Goal: Task Accomplishment & Management: Manage account settings

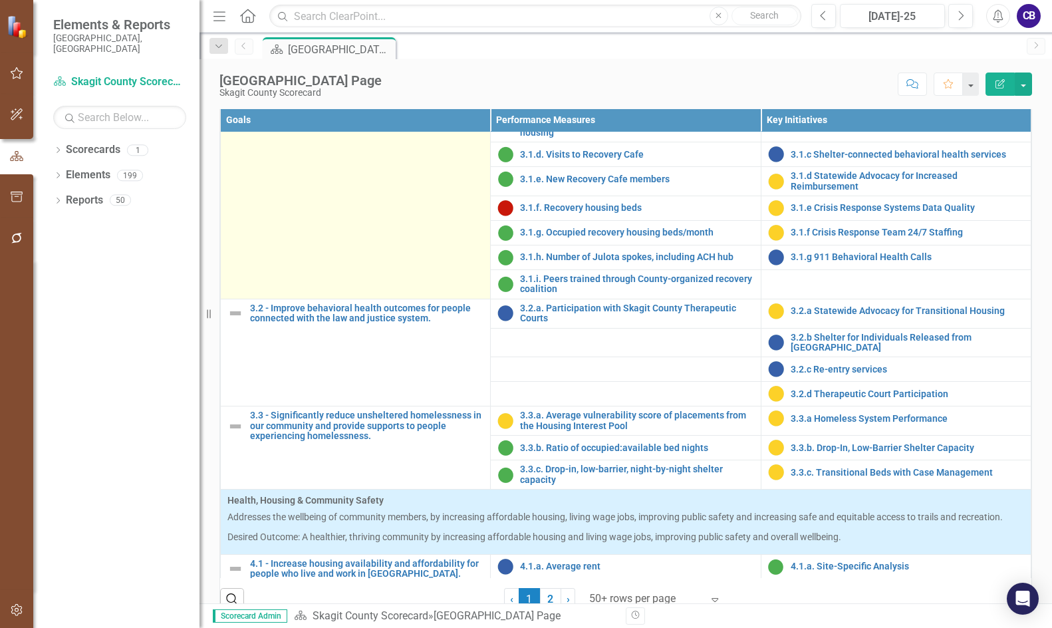
scroll to position [931, 0]
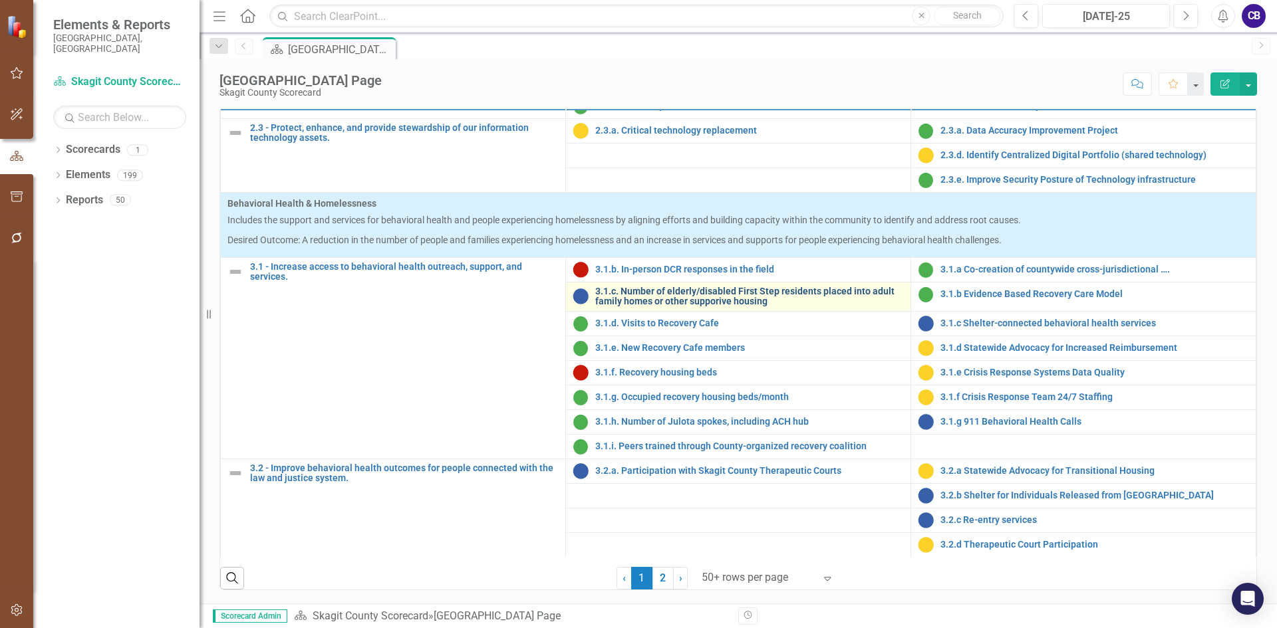
scroll to position [665, 0]
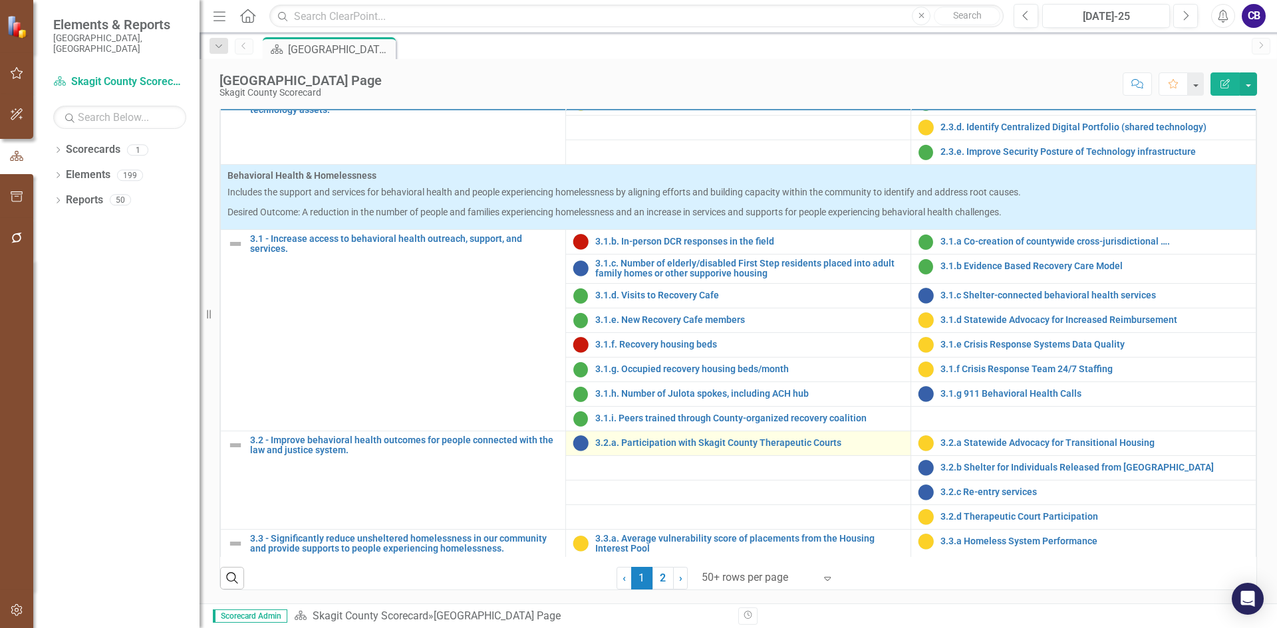
click at [765, 452] on div "3.2.a. Participation with Skagit County Therapeutic Courts" at bounding box center [738, 444] width 331 height 16
click at [768, 448] on link "3.2.a. Participation with Skagit County Therapeutic Courts" at bounding box center [749, 443] width 309 height 10
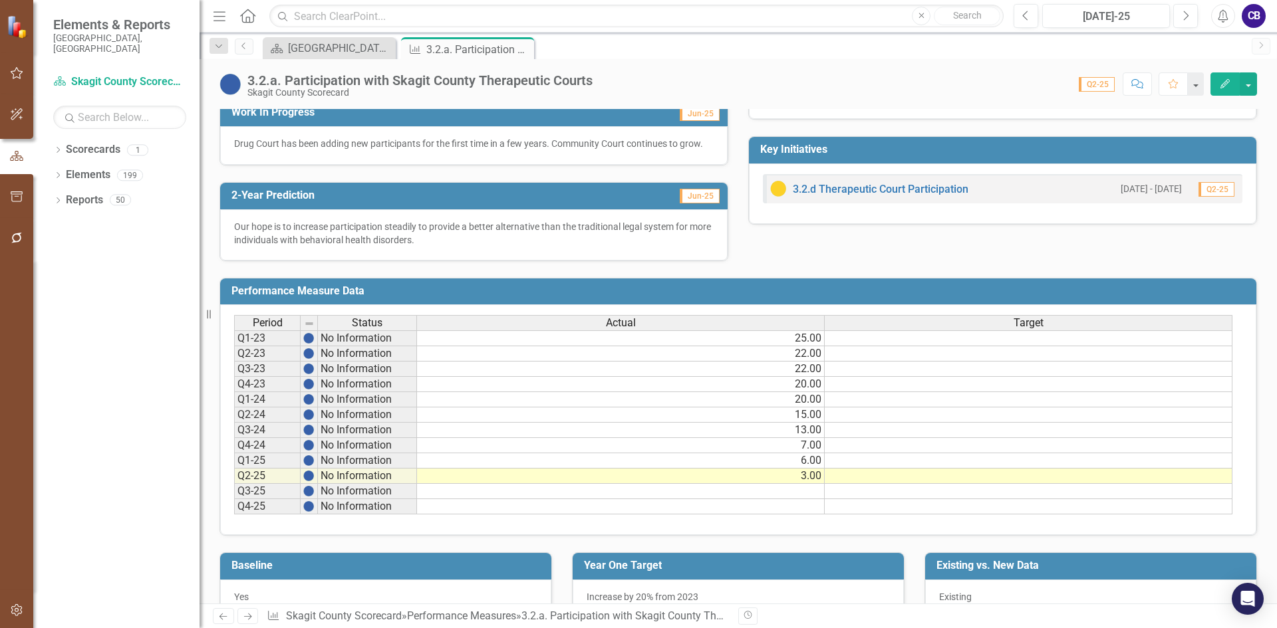
scroll to position [374, 0]
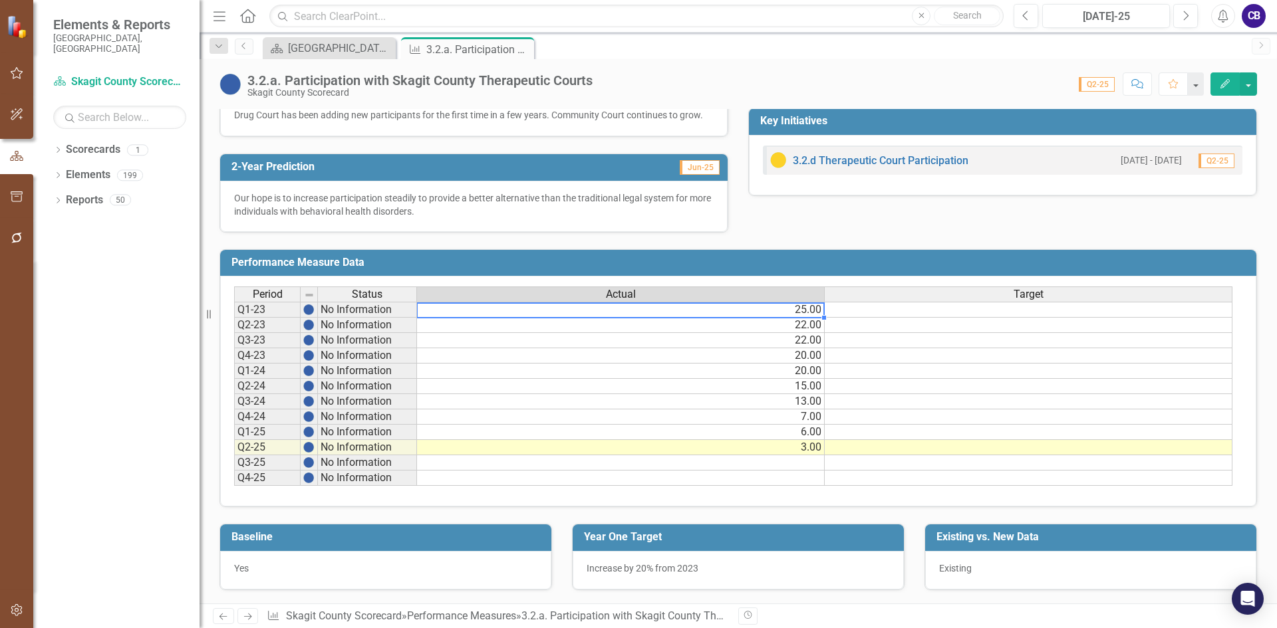
click at [800, 312] on td "25.00" at bounding box center [621, 310] width 408 height 16
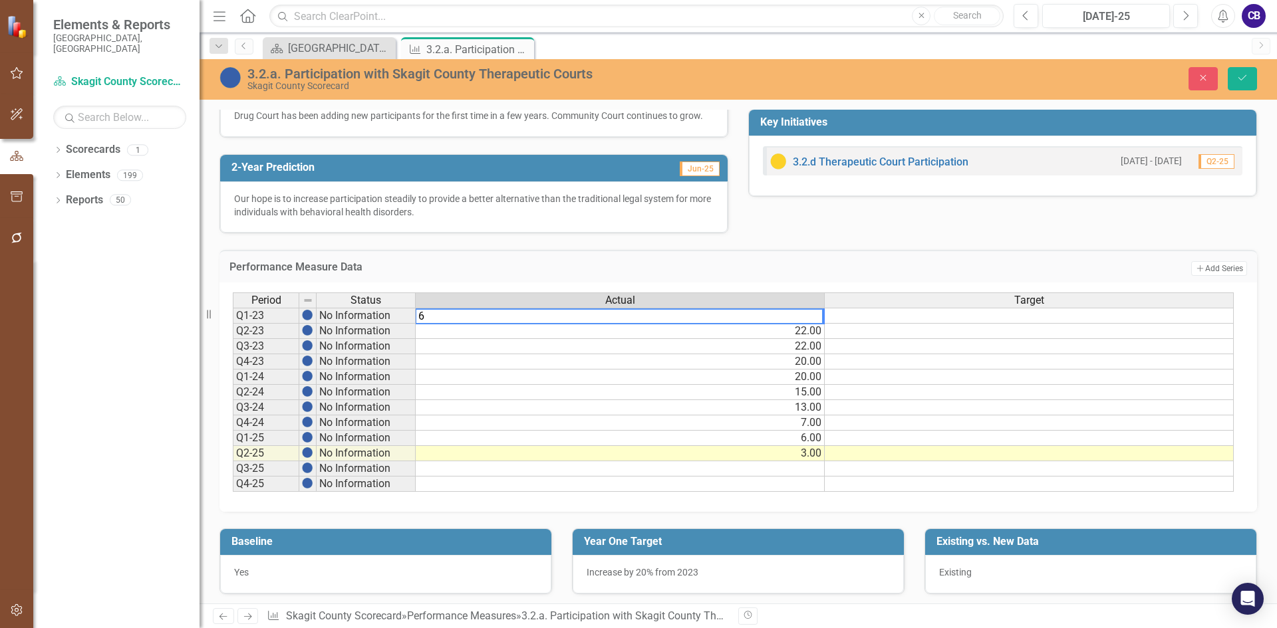
type textarea "69"
type textarea "2"
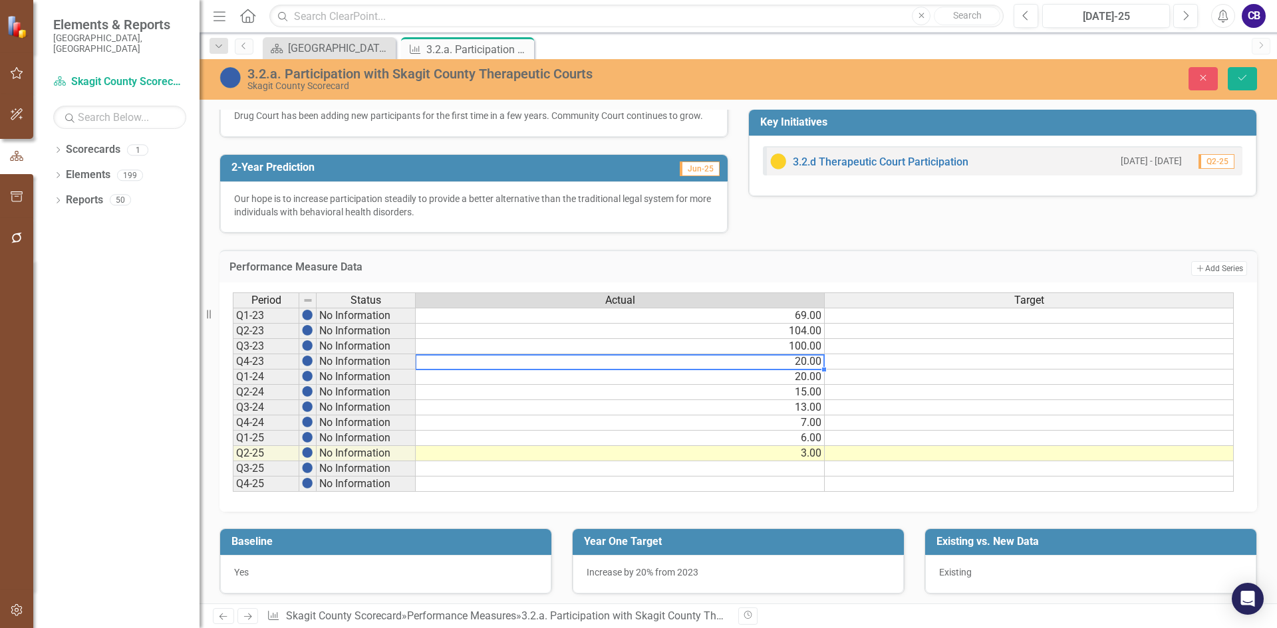
click at [809, 361] on td "20.00" at bounding box center [620, 361] width 409 height 15
click at [813, 364] on td "20.00" at bounding box center [620, 361] width 409 height 15
type textarea "2"
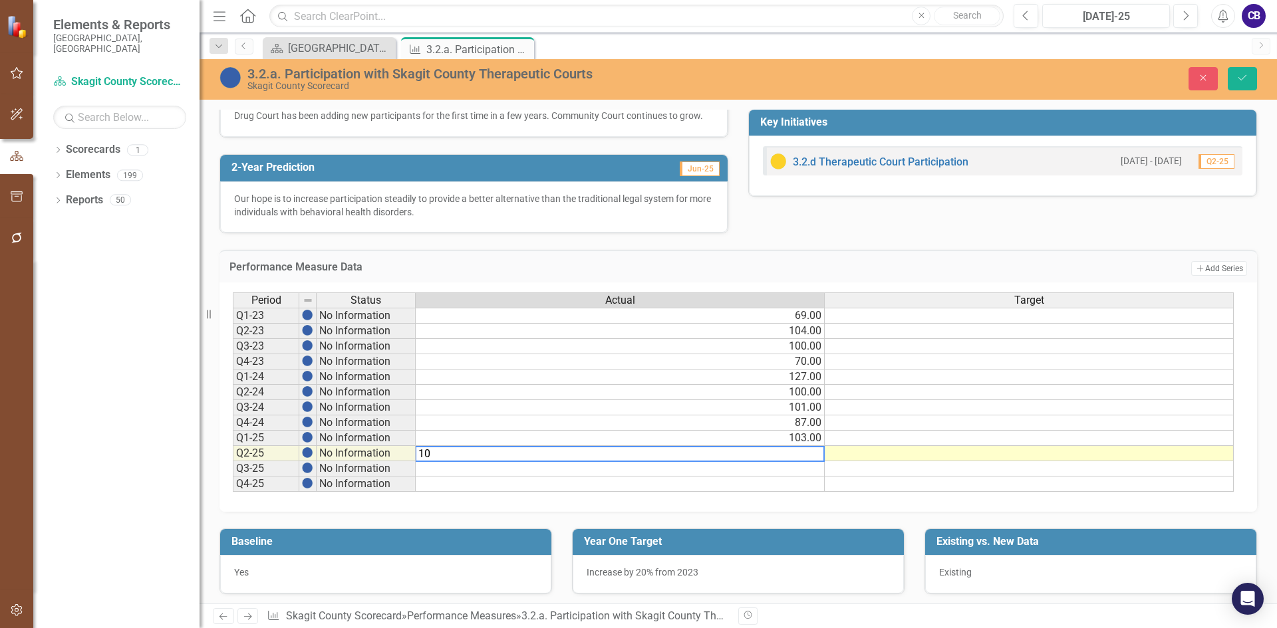
type textarea "105"
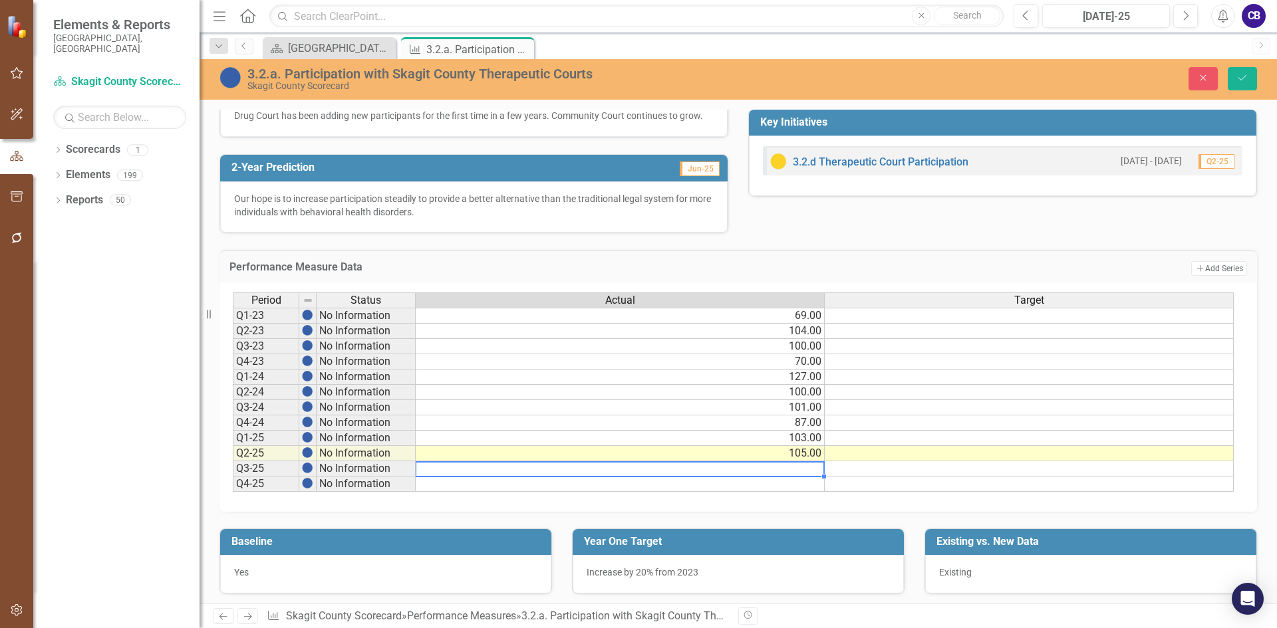
drag, startPoint x: 1104, startPoint y: 371, endPoint x: 1111, endPoint y: 374, distance: 7.2
click at [1105, 371] on td at bounding box center [1029, 377] width 409 height 15
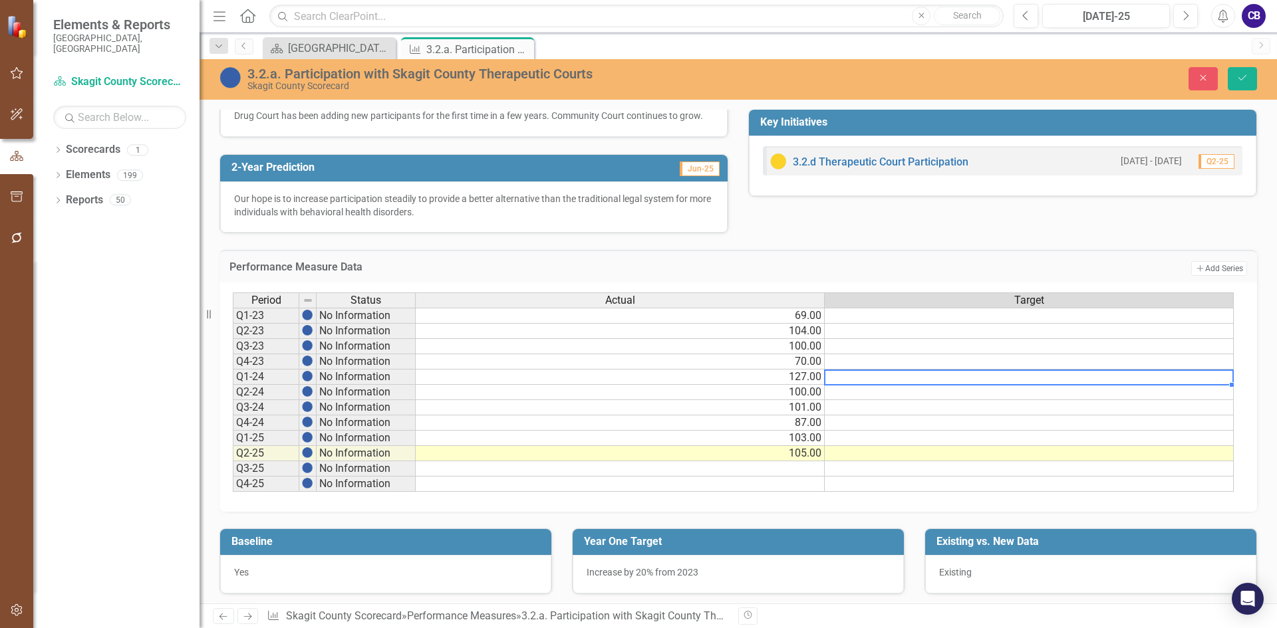
type textarea "84"
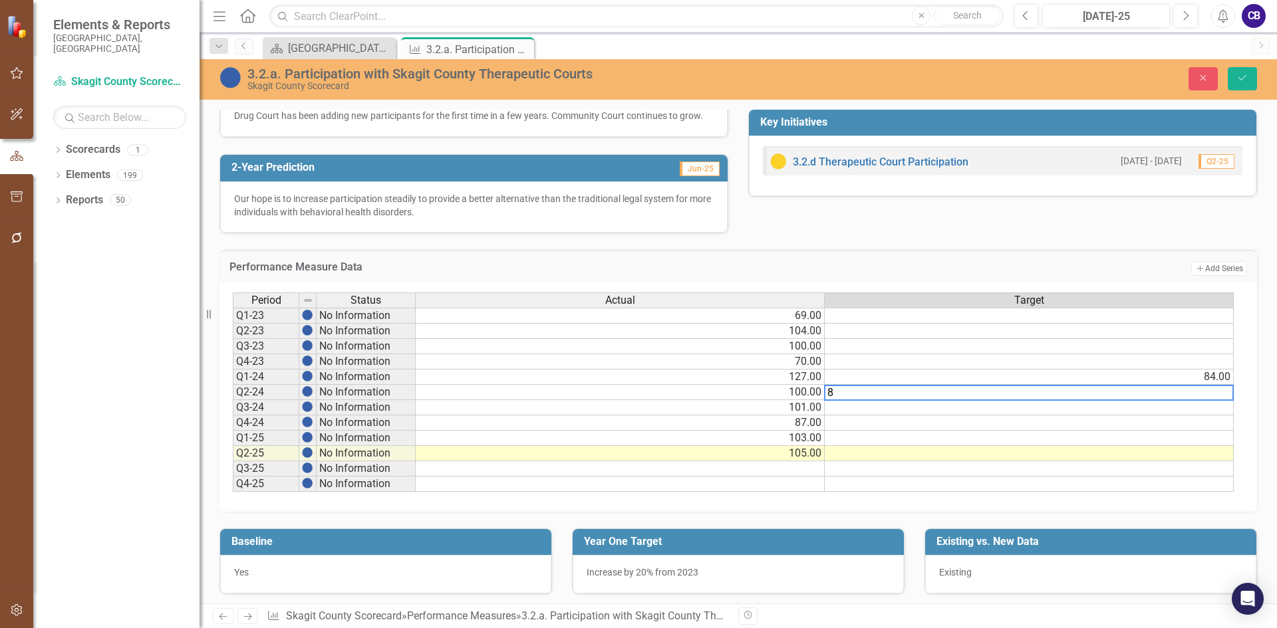
type textarea "84"
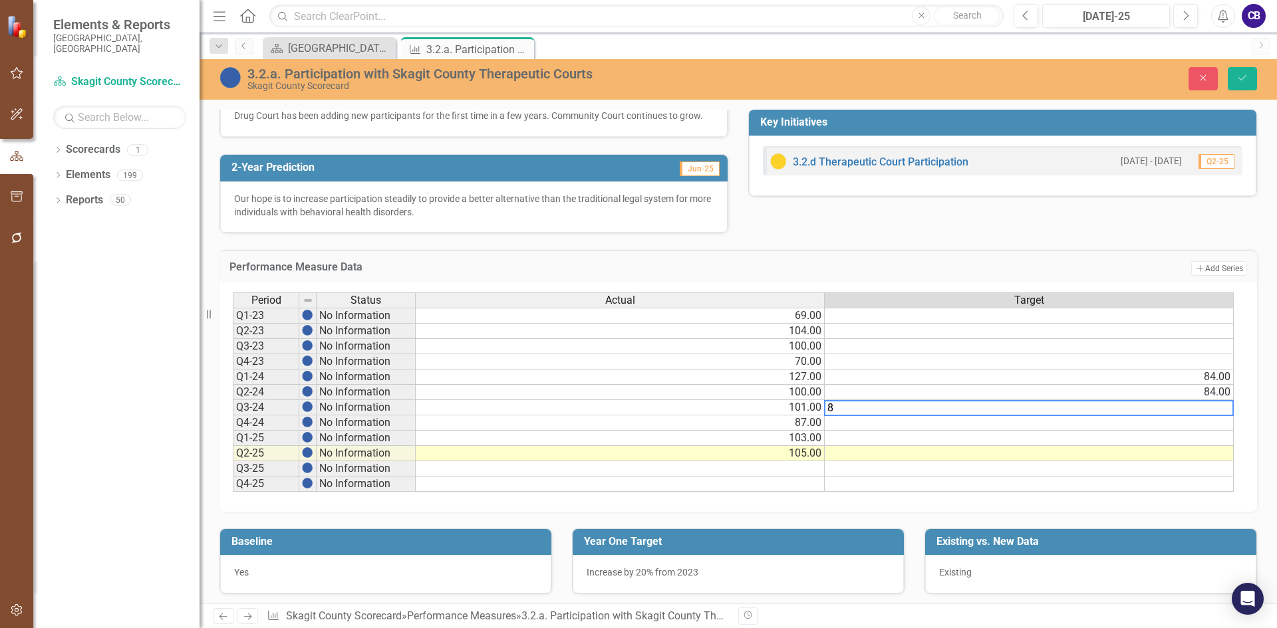
type textarea "84"
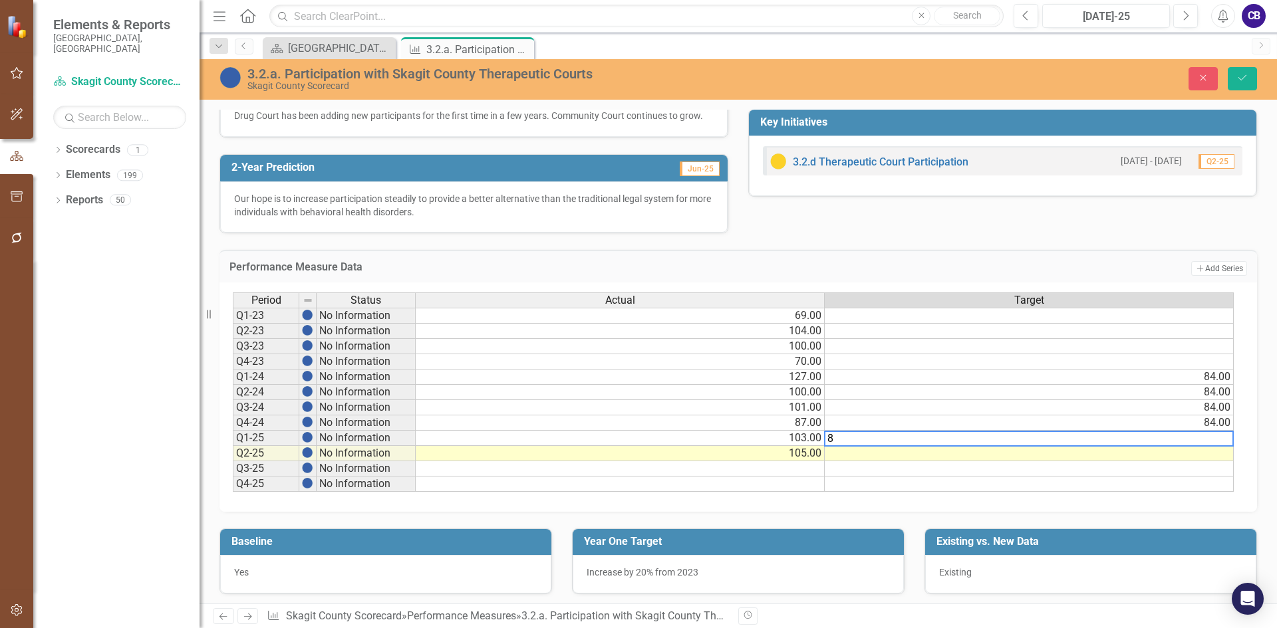
type textarea "84"
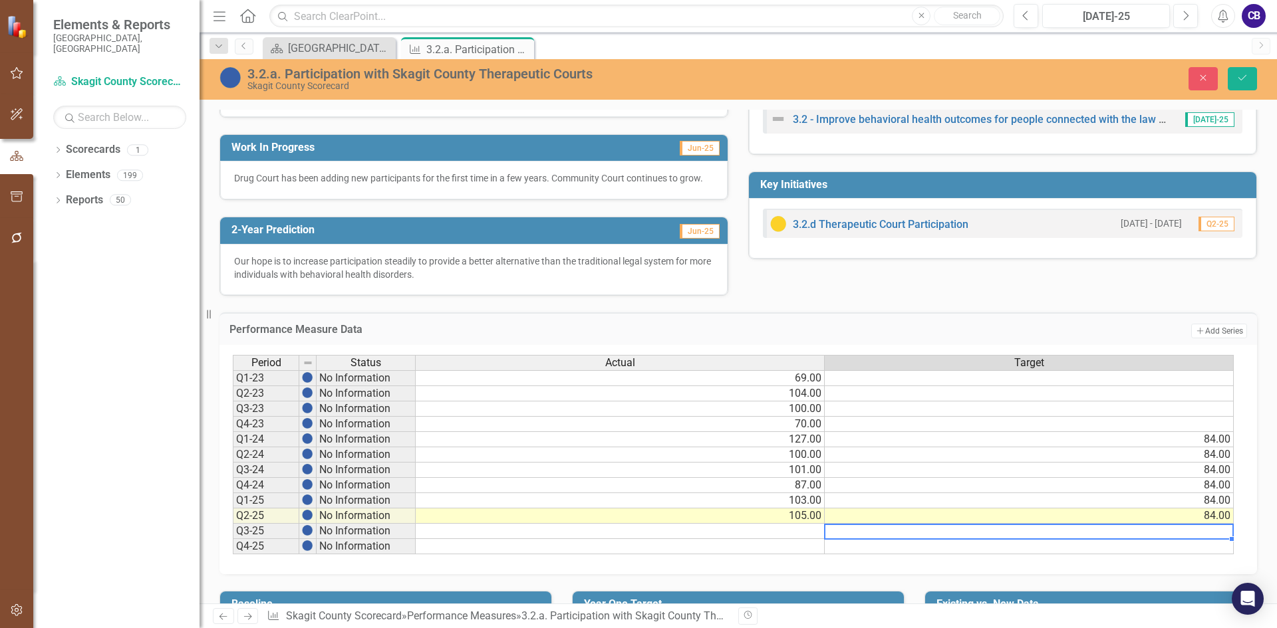
scroll to position [378, 0]
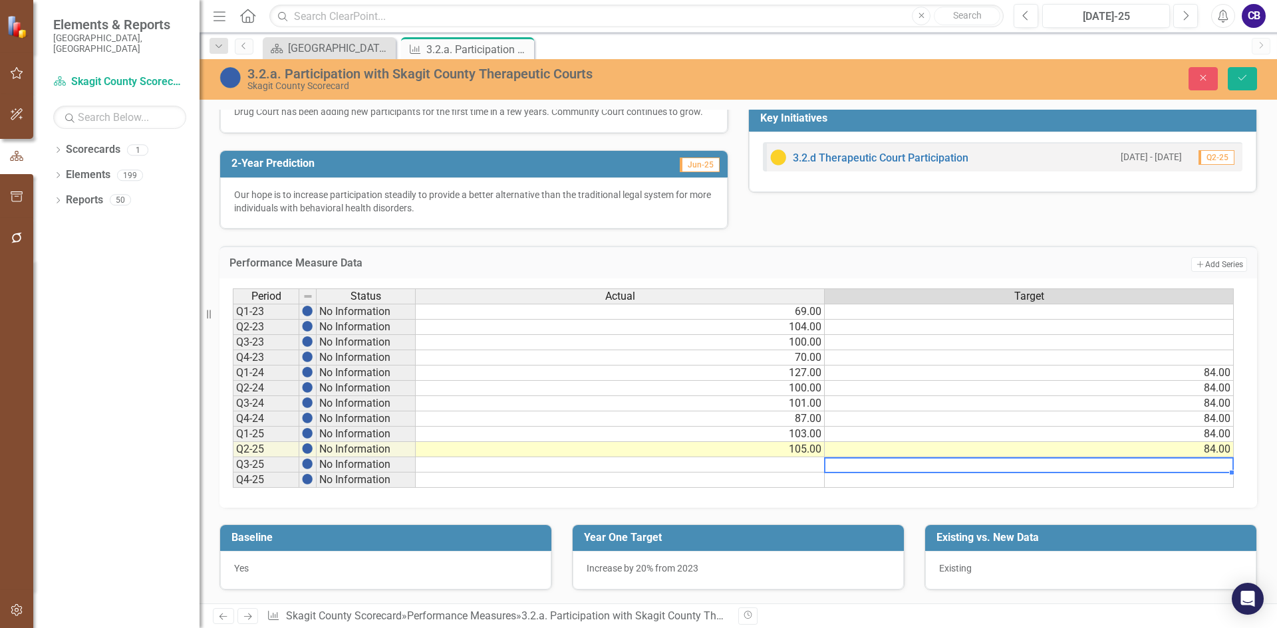
drag, startPoint x: 1109, startPoint y: 382, endPoint x: 1130, endPoint y: 353, distance: 36.2
click at [1107, 379] on tbody "Q1-23 No Information 69.00 Q2-23 No Information 104.00 Q3-23 No Information 100…" at bounding box center [733, 396] width 1001 height 184
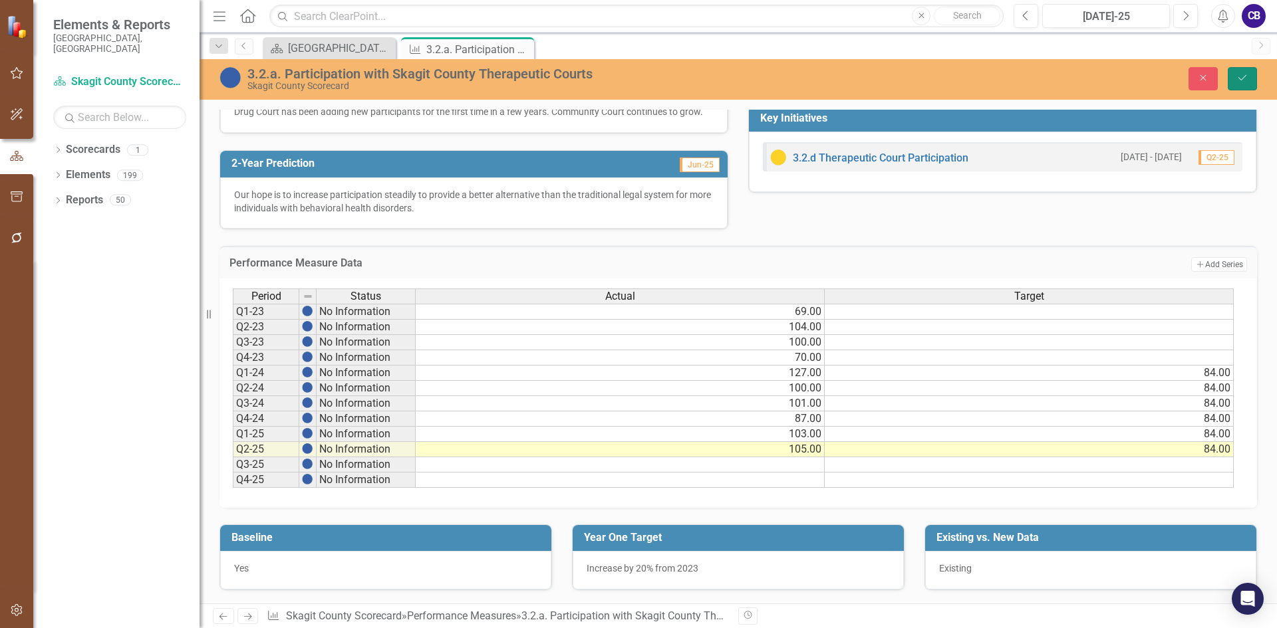
click at [1239, 78] on icon "Save" at bounding box center [1242, 77] width 12 height 9
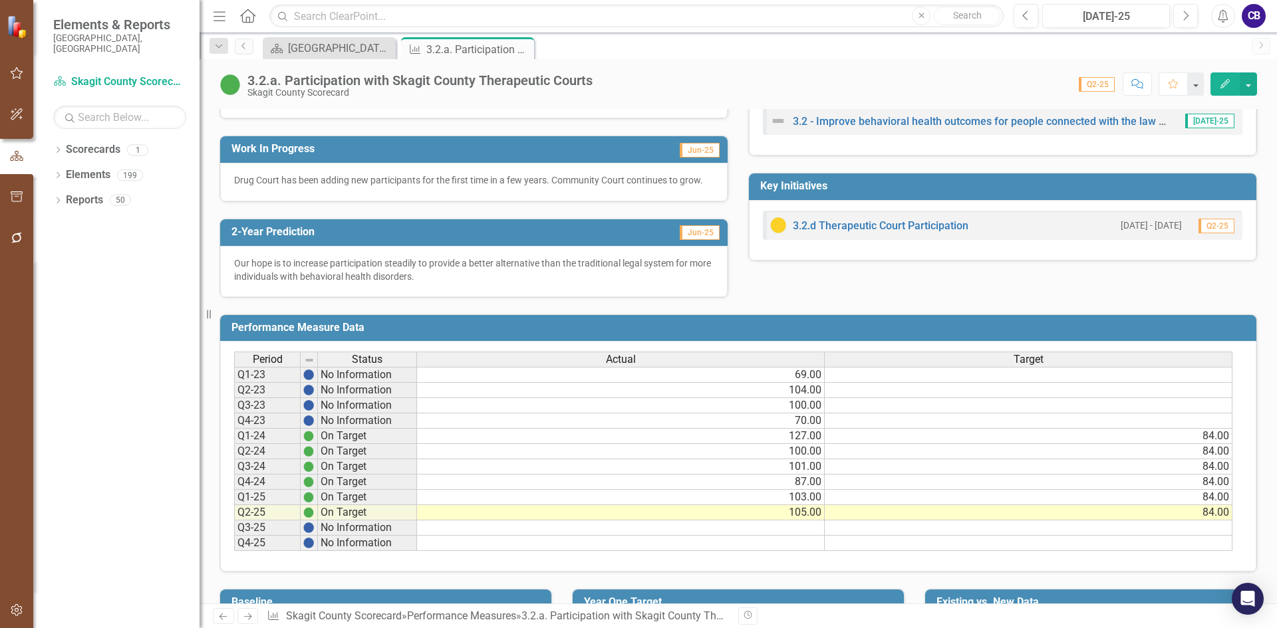
scroll to position [374, 0]
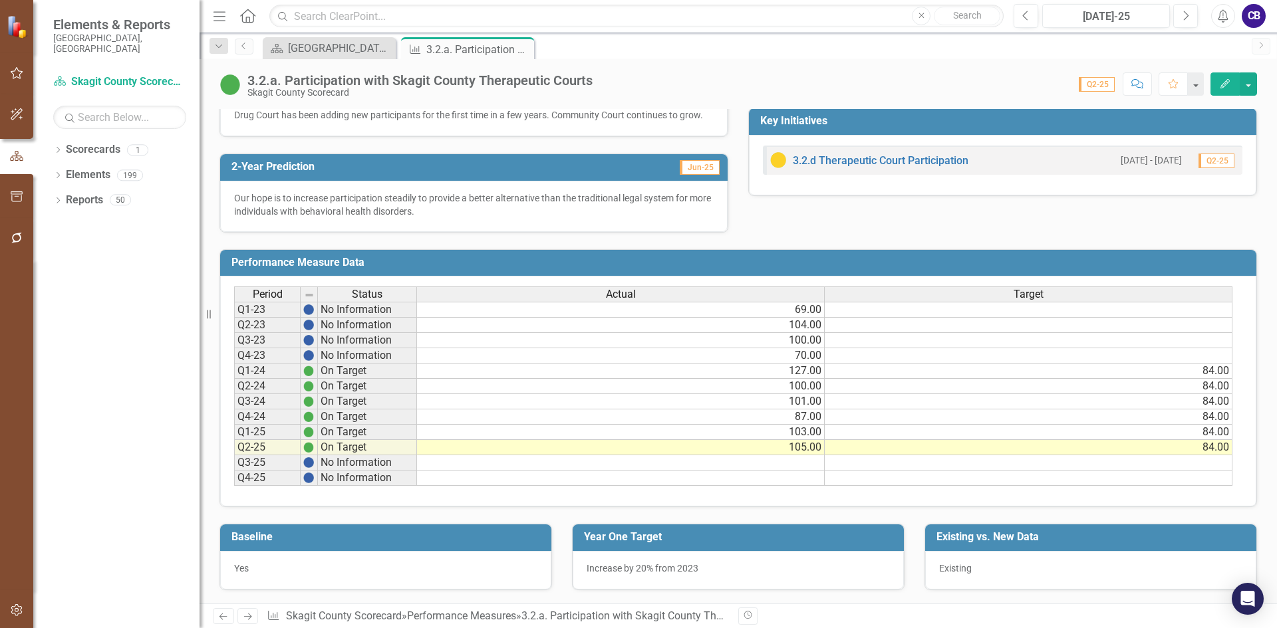
drag, startPoint x: 688, startPoint y: 578, endPoint x: 688, endPoint y: 571, distance: 7.3
click at [688, 574] on div "Increase by 20% from 2023" at bounding box center [738, 570] width 331 height 39
click at [689, 569] on span "Increase by 20% from 2023" at bounding box center [643, 568] width 112 height 11
click at [690, 567] on span "Increase by 20% from 2023" at bounding box center [643, 568] width 112 height 11
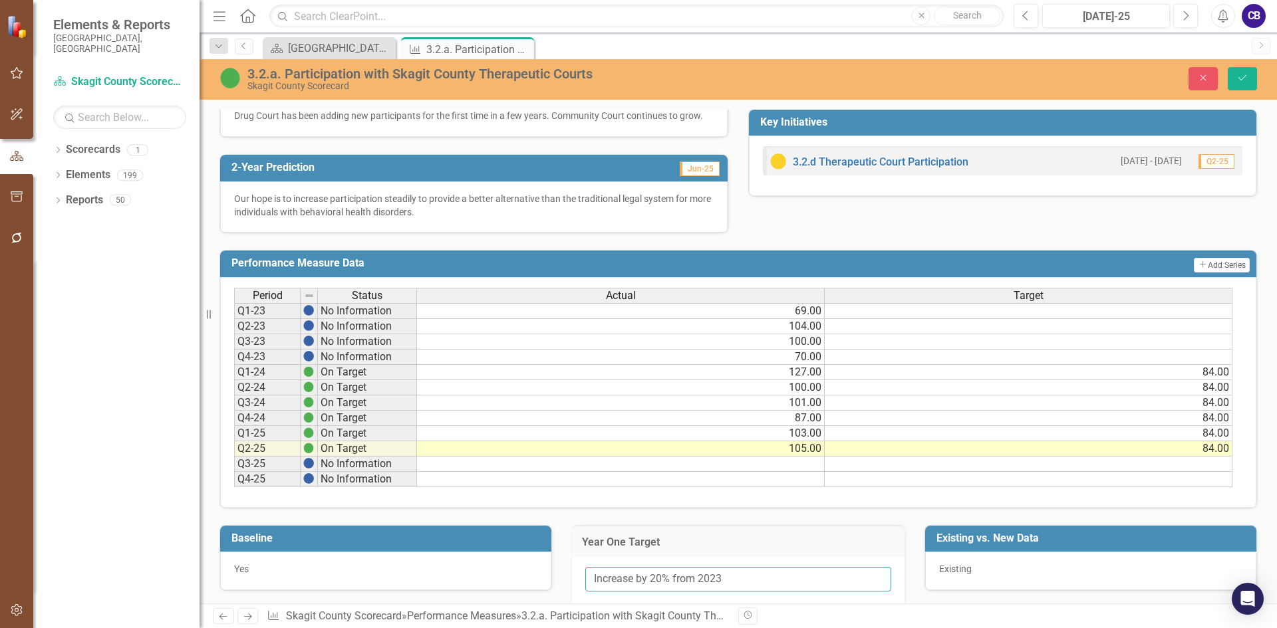
click at [668, 575] on input "Increase by 20% from 2023" at bounding box center [738, 579] width 306 height 25
drag, startPoint x: 831, startPoint y: 580, endPoint x: 867, endPoint y: 569, distance: 38.1
click at [831, 579] on input "Increase by 20% from the last quarter of 2023" at bounding box center [738, 579] width 306 height 25
type input "Increase by 20% from the last quarter of 2023"
drag, startPoint x: 944, startPoint y: 569, endPoint x: 954, endPoint y: 566, distance: 10.3
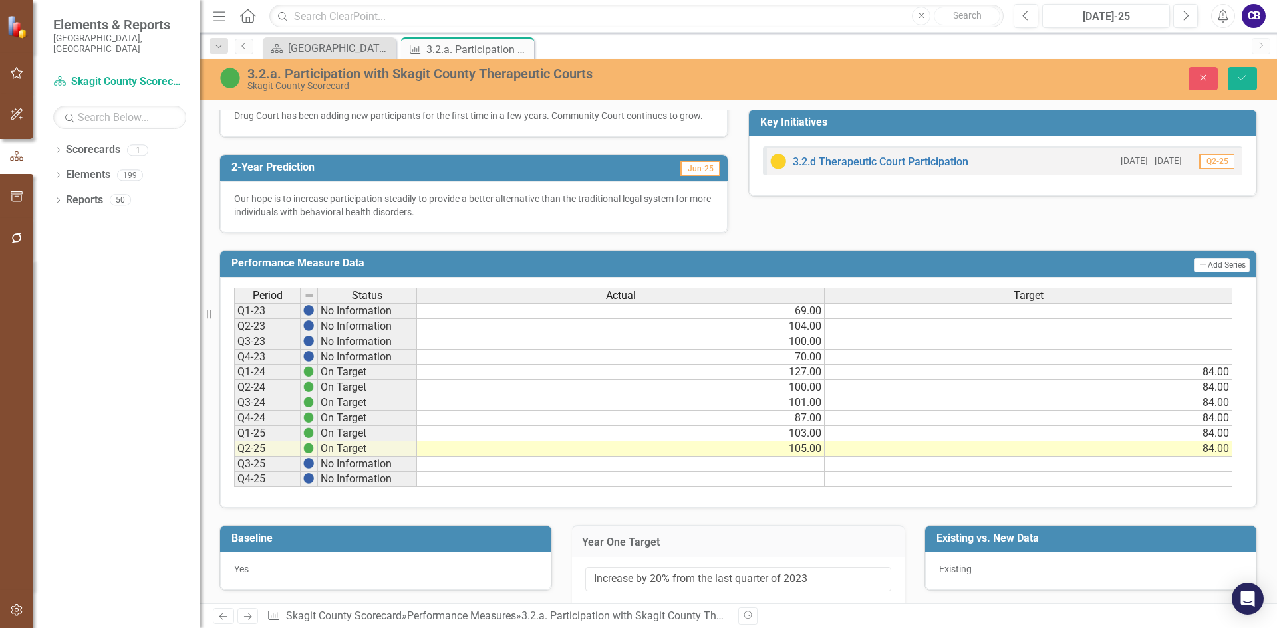
click at [945, 569] on span "Existing" at bounding box center [955, 569] width 33 height 11
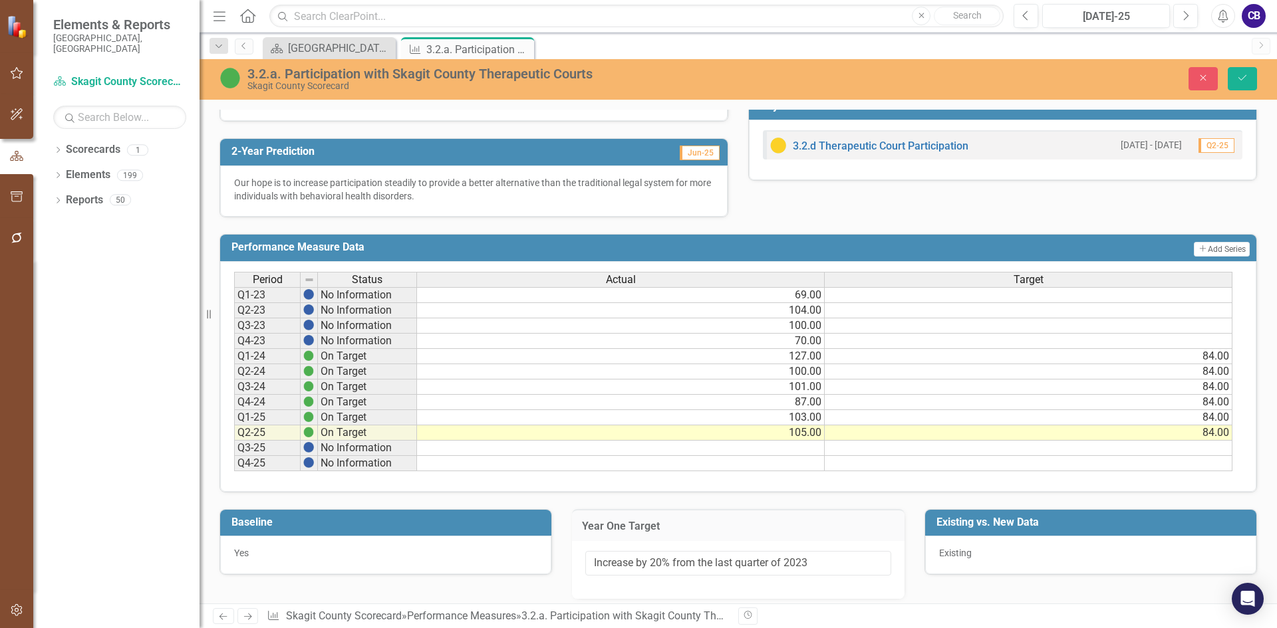
scroll to position [399, 0]
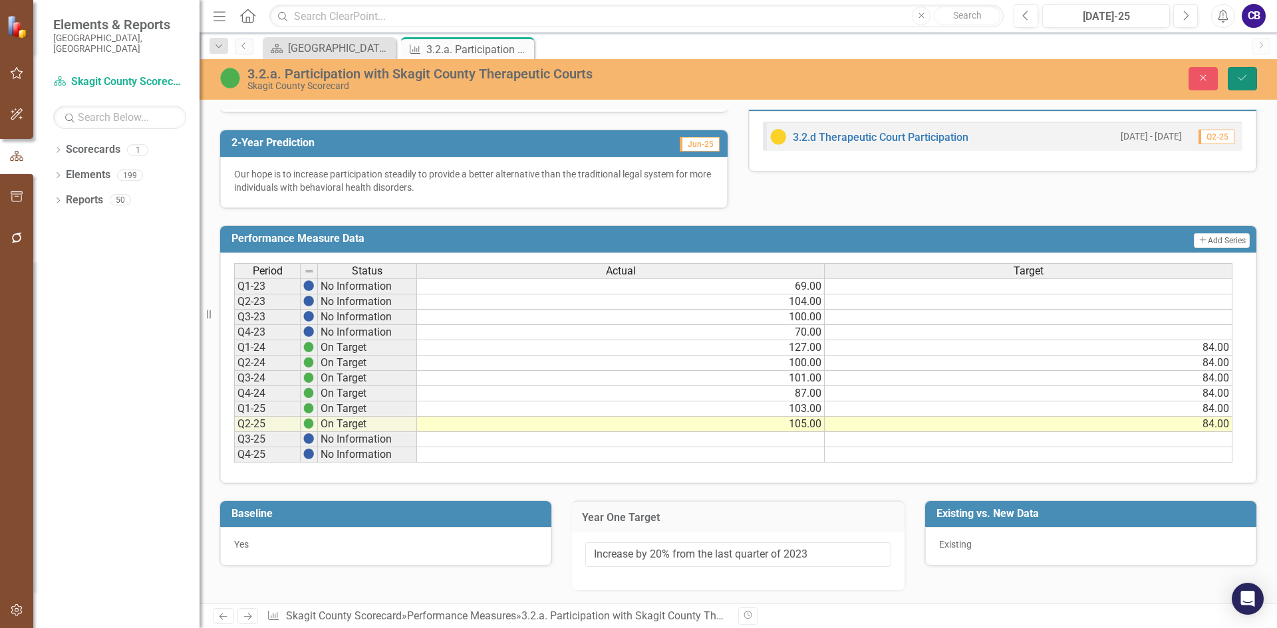
click at [1244, 81] on icon "Save" at bounding box center [1242, 77] width 12 height 9
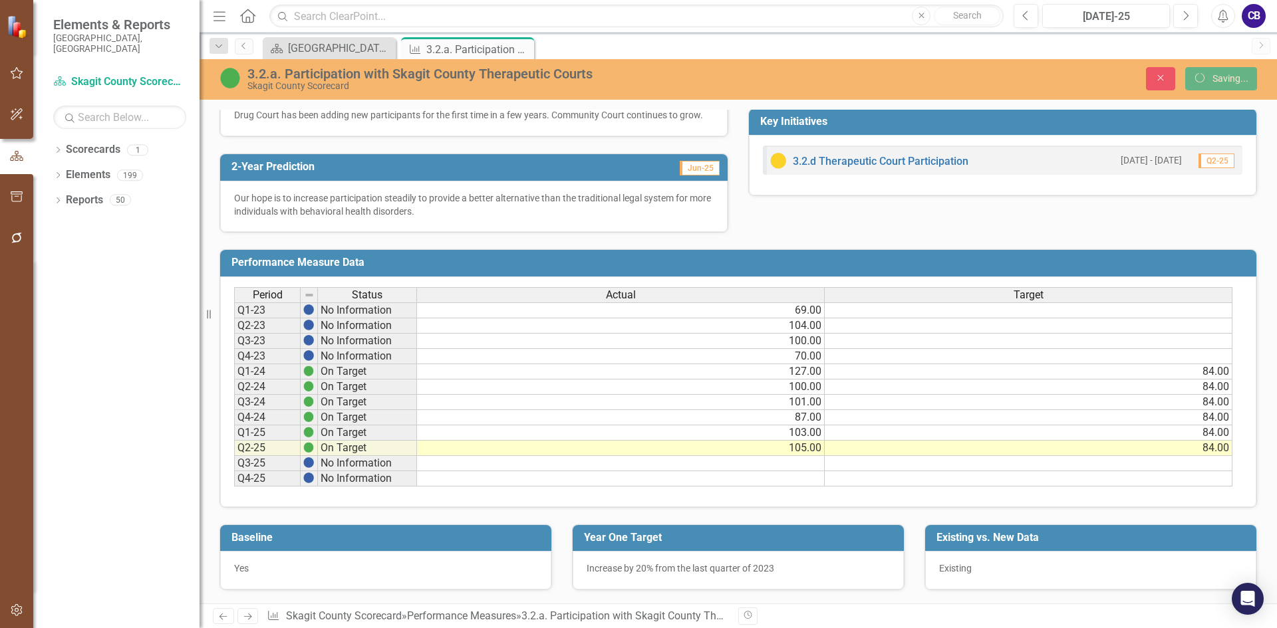
scroll to position [375, 0]
